Goal: Information Seeking & Learning: Check status

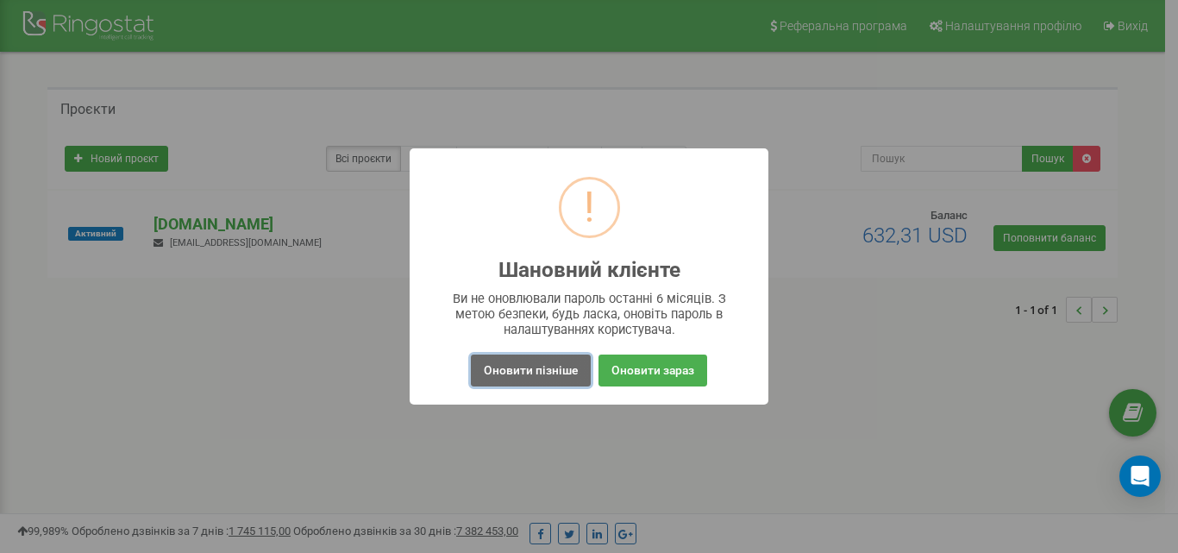
click at [550, 371] on button "Оновити пізніше" at bounding box center [531, 370] width 120 height 32
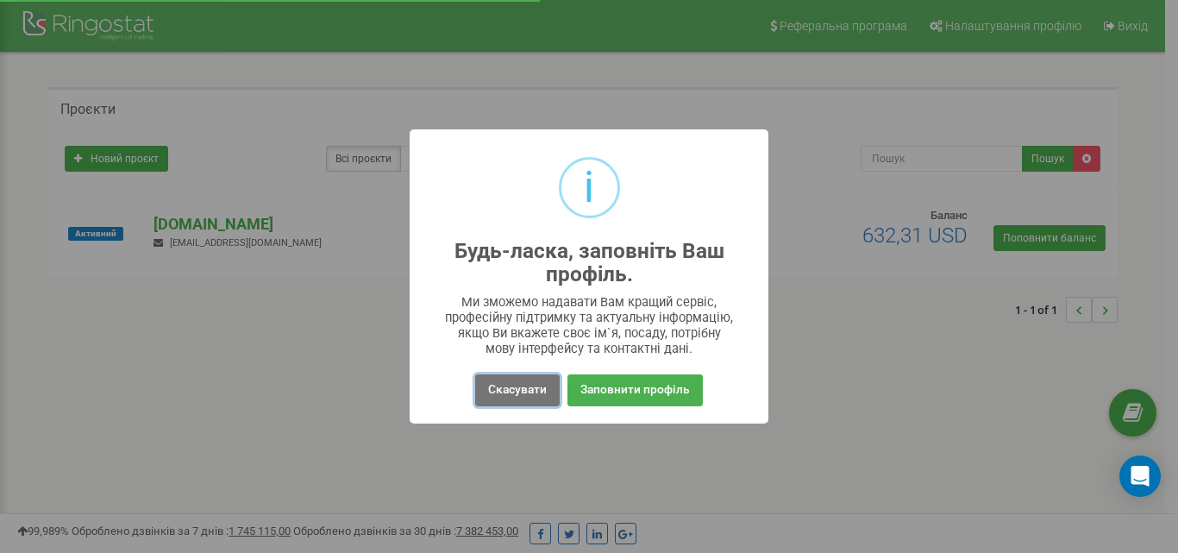
drag, startPoint x: 556, startPoint y: 386, endPoint x: 183, endPoint y: 259, distance: 394.4
click at [555, 385] on button "Скасувати" at bounding box center [517, 390] width 85 height 32
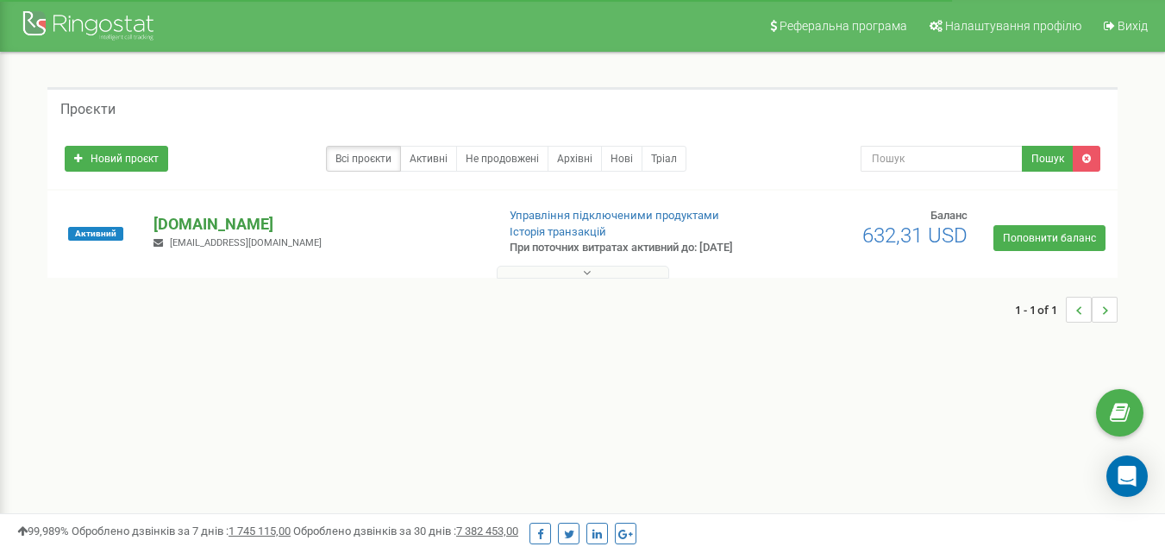
click at [184, 228] on p "[DOMAIN_NAME]" at bounding box center [318, 224] width 328 height 22
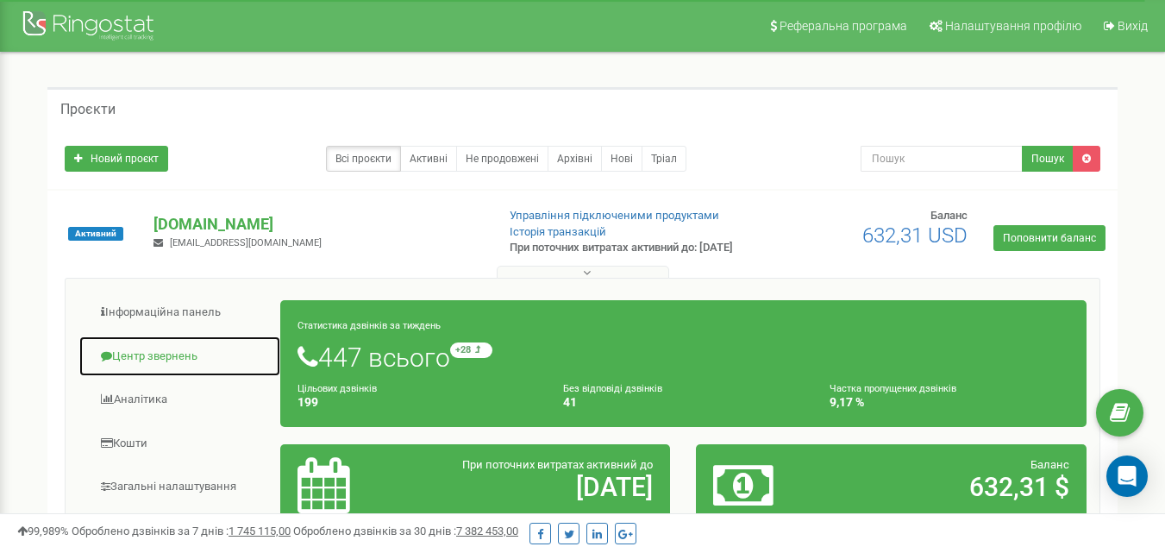
click at [185, 365] on link "Центр звернень" at bounding box center [179, 357] width 203 height 42
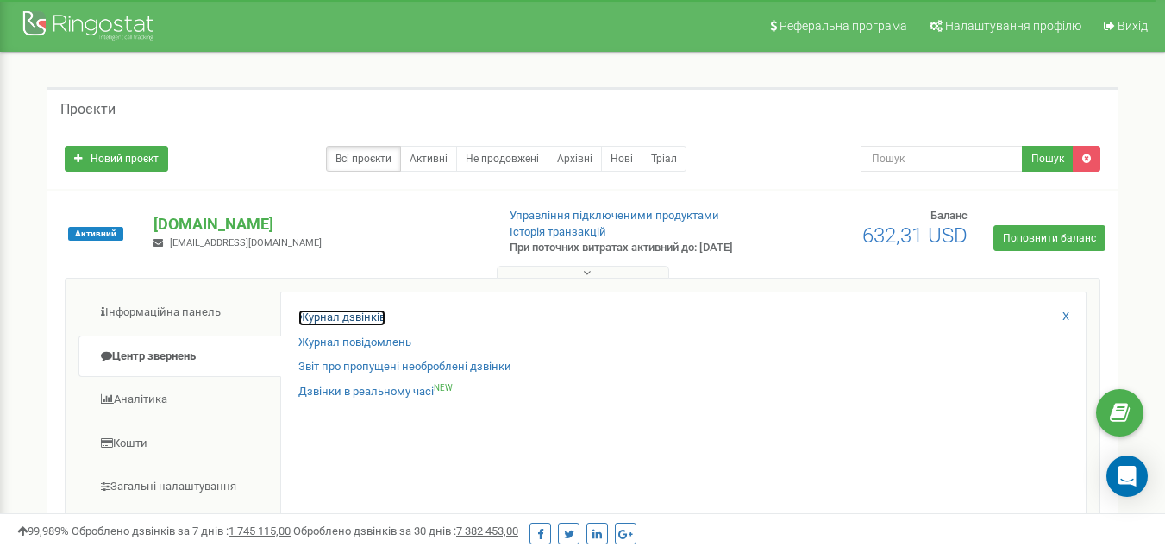
click at [365, 326] on link "Журнал дзвінків" at bounding box center [341, 318] width 87 height 16
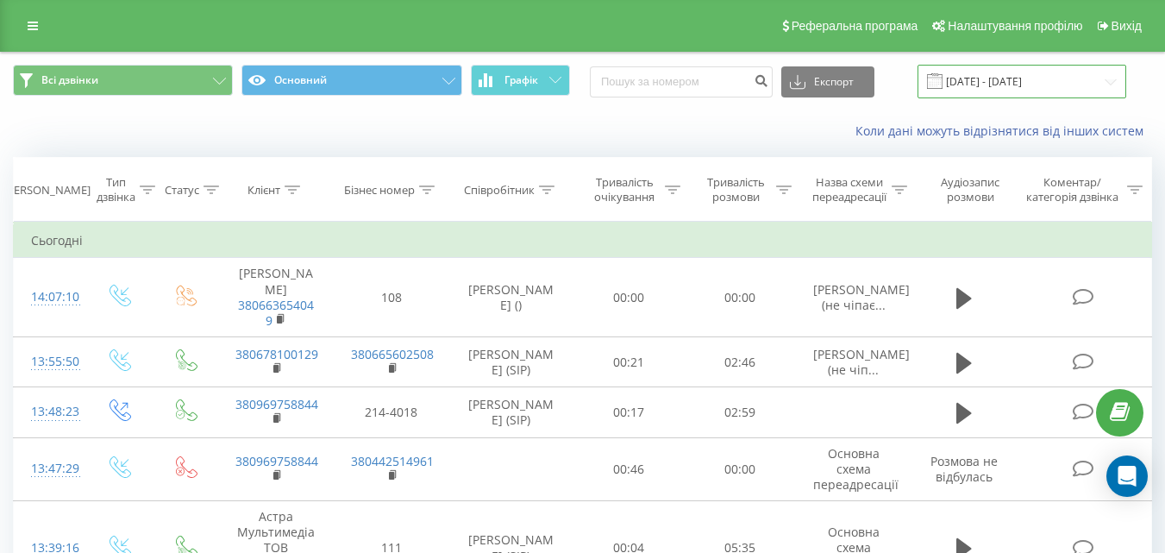
click at [994, 72] on input "22.08.2025 - 22.09.2025" at bounding box center [1022, 82] width 209 height 34
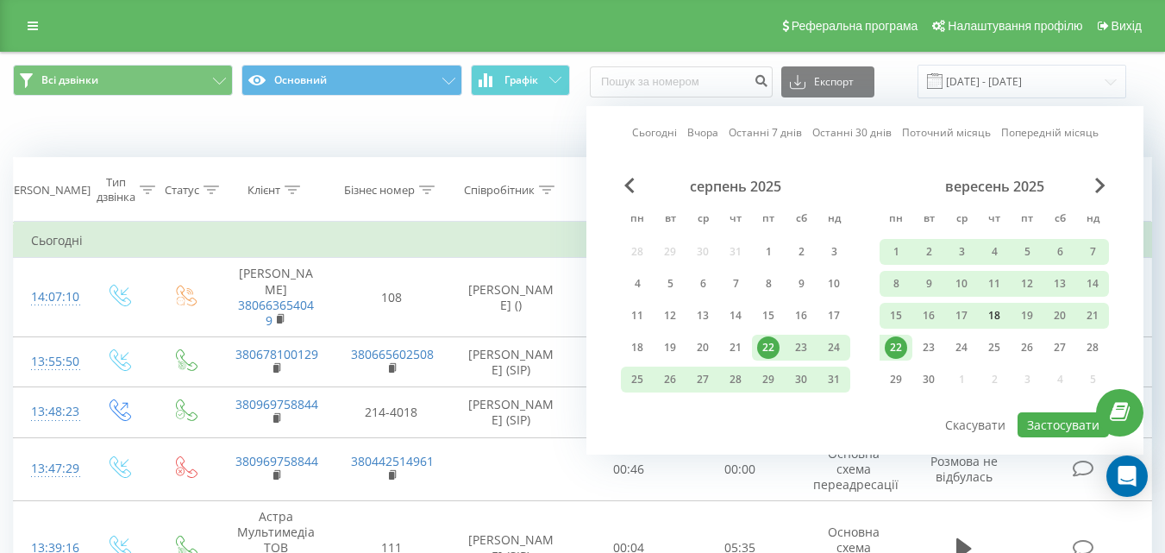
click at [997, 318] on div "18" at bounding box center [994, 315] width 22 height 22
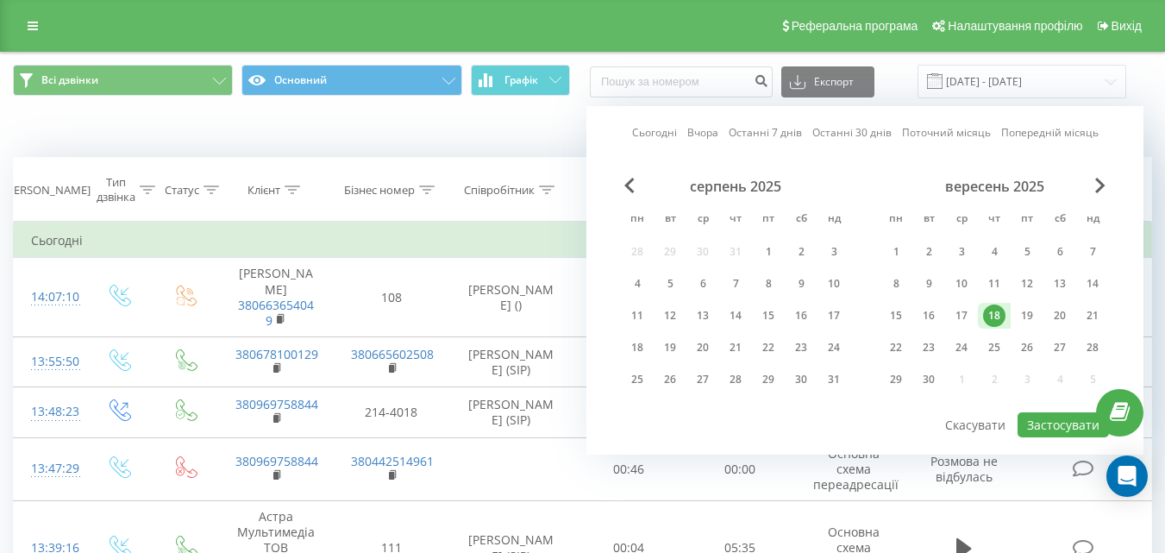
click at [1049, 408] on div "серпень 2025 пн вт ср чт пт сб нд 28 29 30 31 1 2 3 4 5 6 7 8 9 10 11 12 13 14 …" at bounding box center [865, 294] width 488 height 233
click at [1051, 421] on button "Застосувати" at bounding box center [1063, 424] width 91 height 25
type input "18.09.2025 - 18.09.2025"
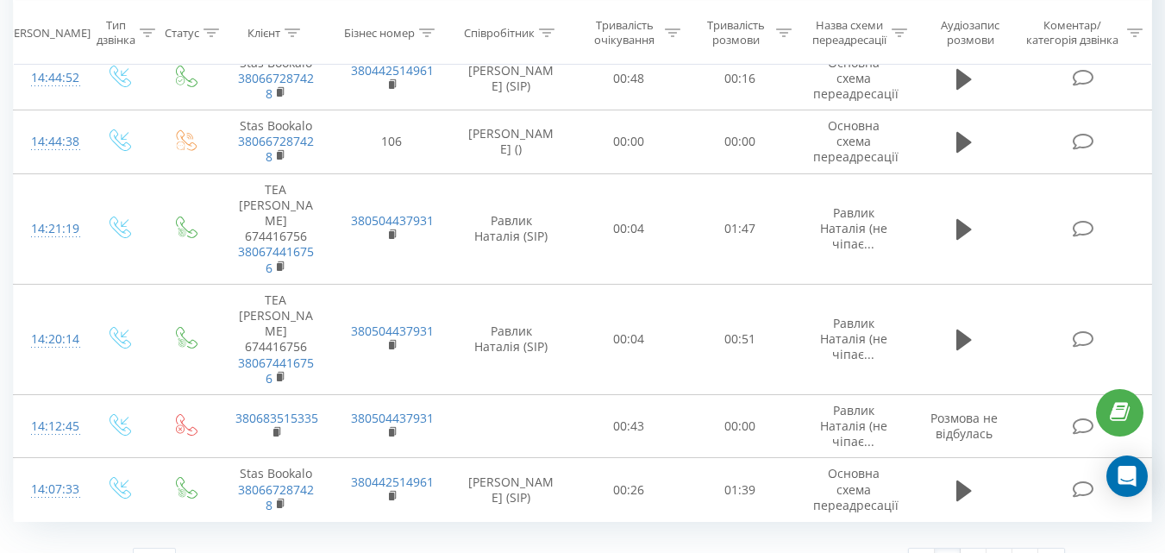
scroll to position [1641, 0]
click at [969, 546] on link "2" at bounding box center [974, 558] width 26 height 24
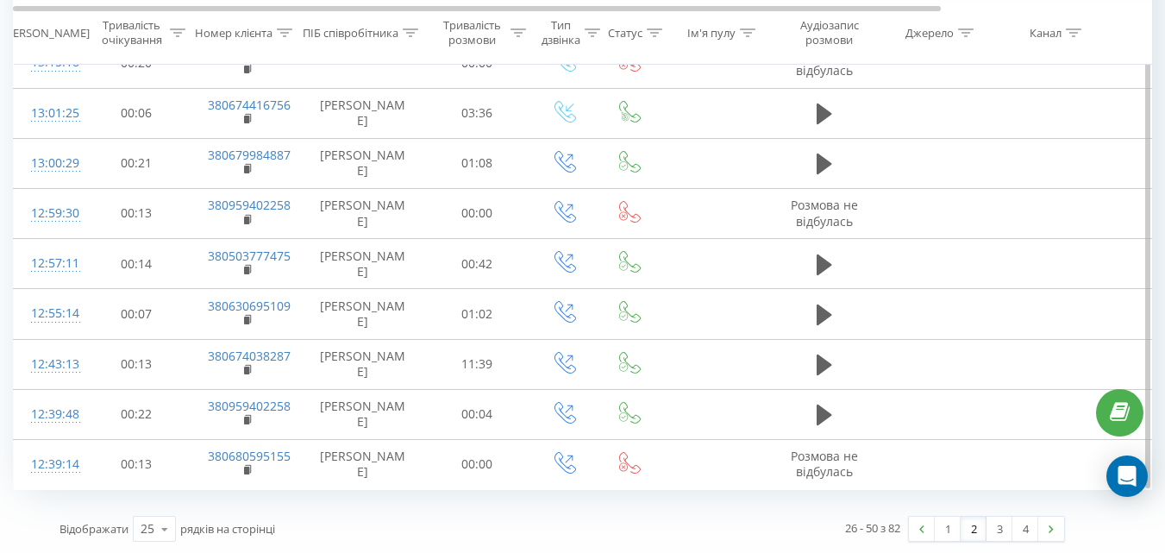
scroll to position [1025, 0]
